Goal: Task Accomplishment & Management: Manage account settings

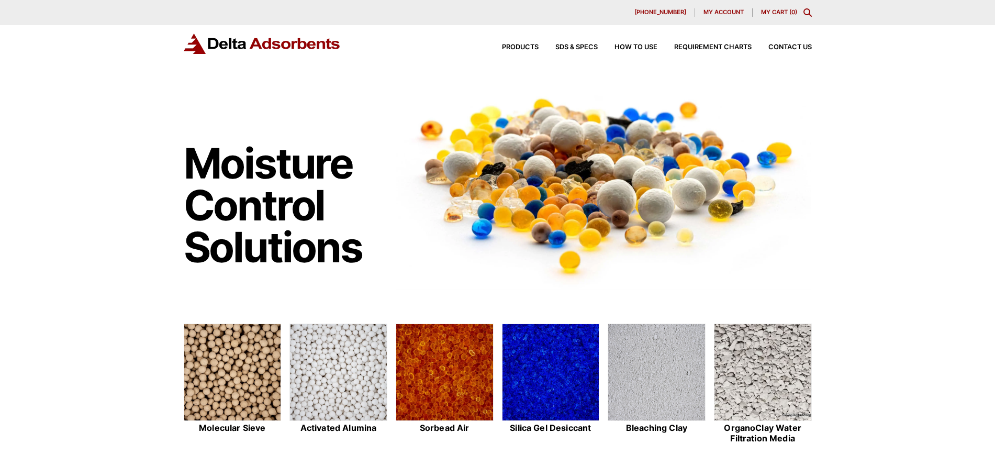
click at [722, 10] on span "My account" at bounding box center [723, 12] width 40 height 6
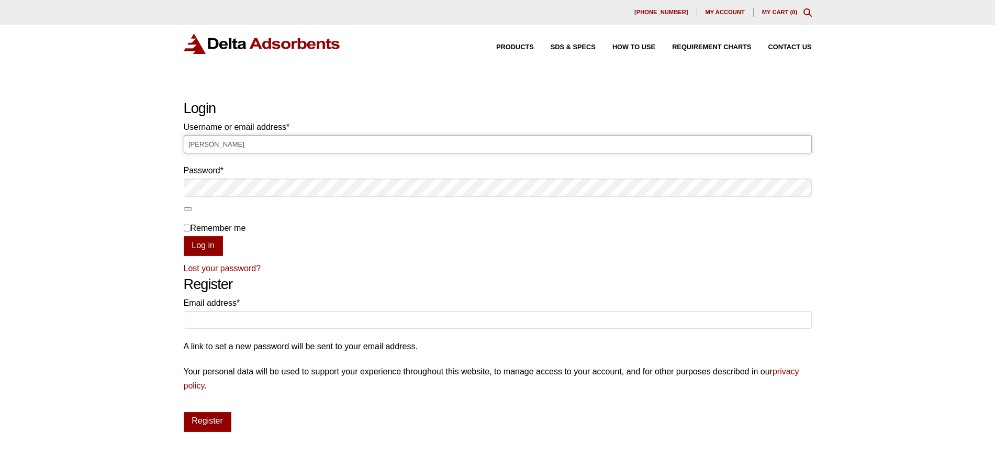
click at [535, 148] on input "Laura" at bounding box center [498, 144] width 628 height 18
type input "L"
type input "Laura@deltaadsorbents.com"
click at [184, 236] on button "Log in" at bounding box center [203, 246] width 39 height 20
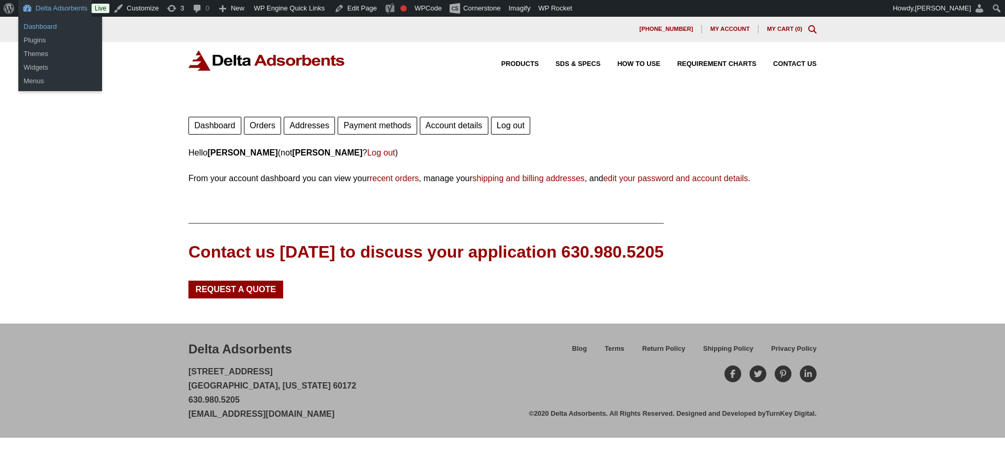
click at [47, 26] on link "Dashboard" at bounding box center [60, 27] width 84 height 14
